Goal: Check status: Check status

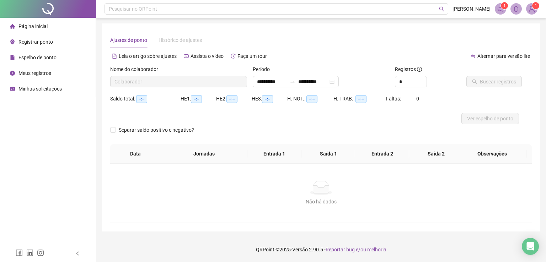
type input "**********"
click at [57, 45] on li "Registrar ponto" at bounding box center [47, 42] width 93 height 14
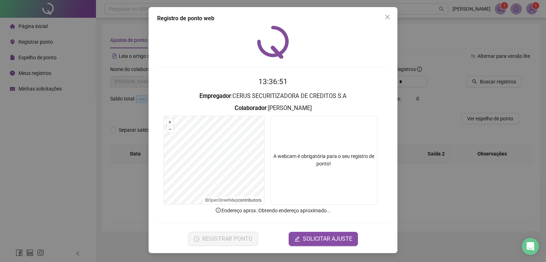
drag, startPoint x: 382, startPoint y: 16, endPoint x: 378, endPoint y: 19, distance: 4.8
click at [382, 16] on span "Close" at bounding box center [387, 17] width 11 height 6
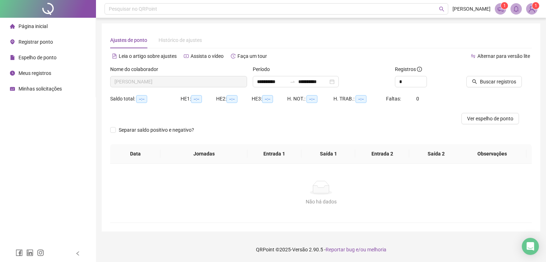
click at [44, 74] on span "Meus registros" at bounding box center [34, 73] width 33 height 6
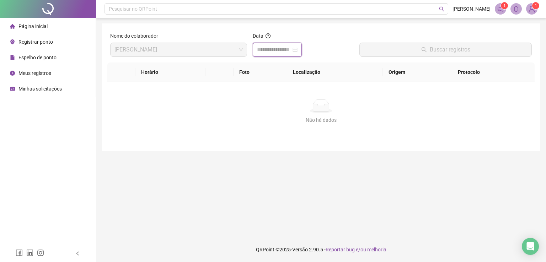
click at [266, 52] on input at bounding box center [274, 49] width 34 height 9
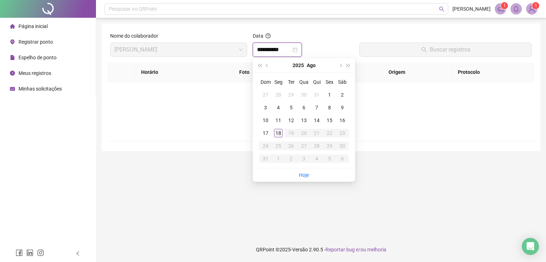
type input "**********"
click at [279, 133] on div "18" at bounding box center [278, 133] width 9 height 9
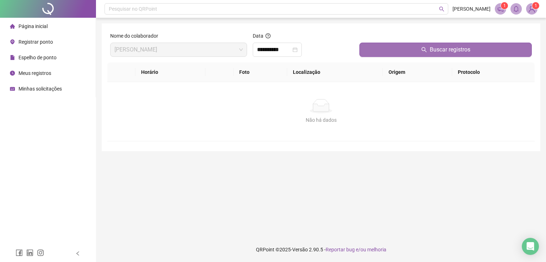
click at [436, 46] on span "Buscar registros" at bounding box center [450, 49] width 41 height 9
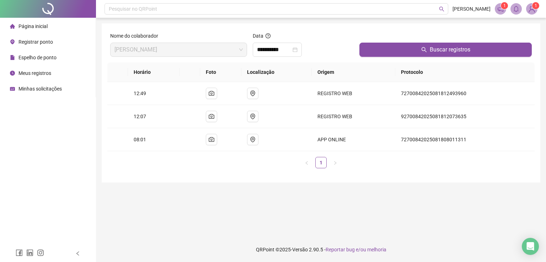
click at [57, 23] on li "Página inicial" at bounding box center [47, 26] width 93 height 14
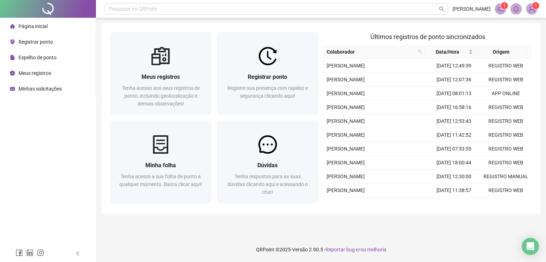
drag, startPoint x: 43, startPoint y: 198, endPoint x: 65, endPoint y: 84, distance: 115.5
click at [43, 196] on div "Página inicial Registrar ponto Espelho de ponto Meus registros Minhas solicitaç…" at bounding box center [48, 122] width 96 height 245
